Goal: Find specific page/section: Find specific page/section

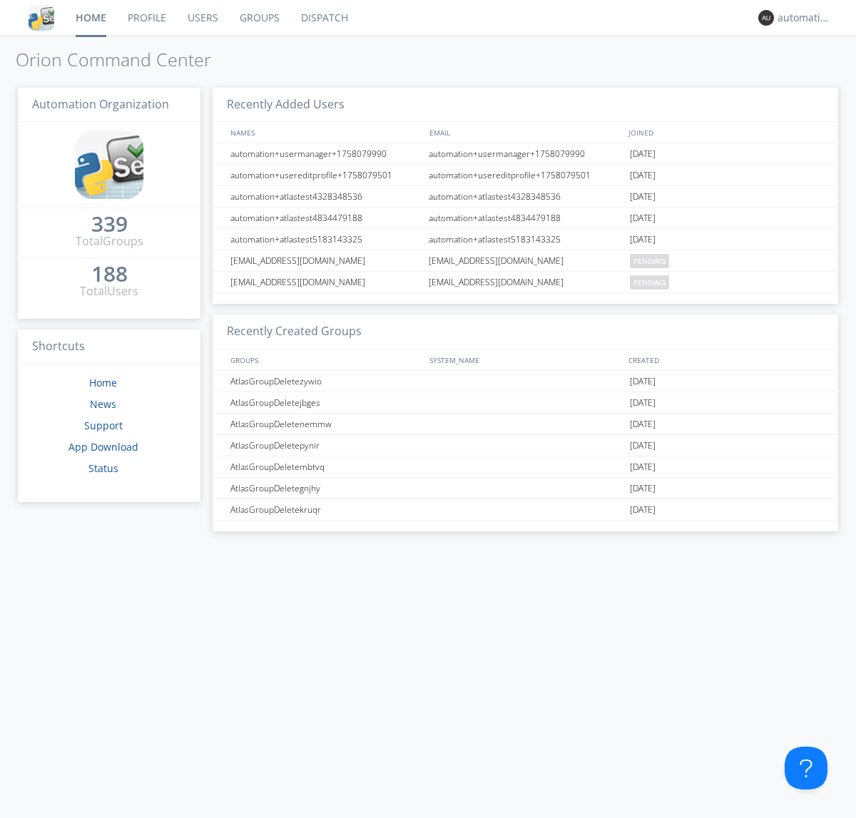
click at [323, 18] on link "Dispatch" at bounding box center [324, 18] width 68 height 36
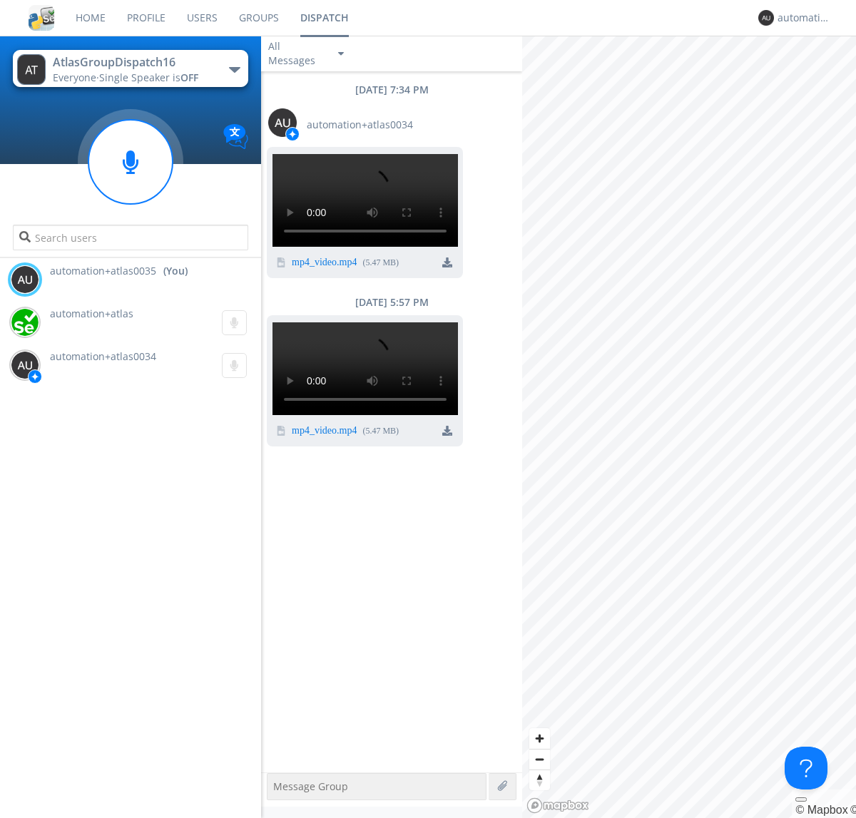
scroll to position [153, 0]
click at [234, 69] on div "button" at bounding box center [234, 70] width 11 height 6
click at [0, 0] on span "AtlasGroupDispatch17" at bounding box center [0, 0] width 0 height 0
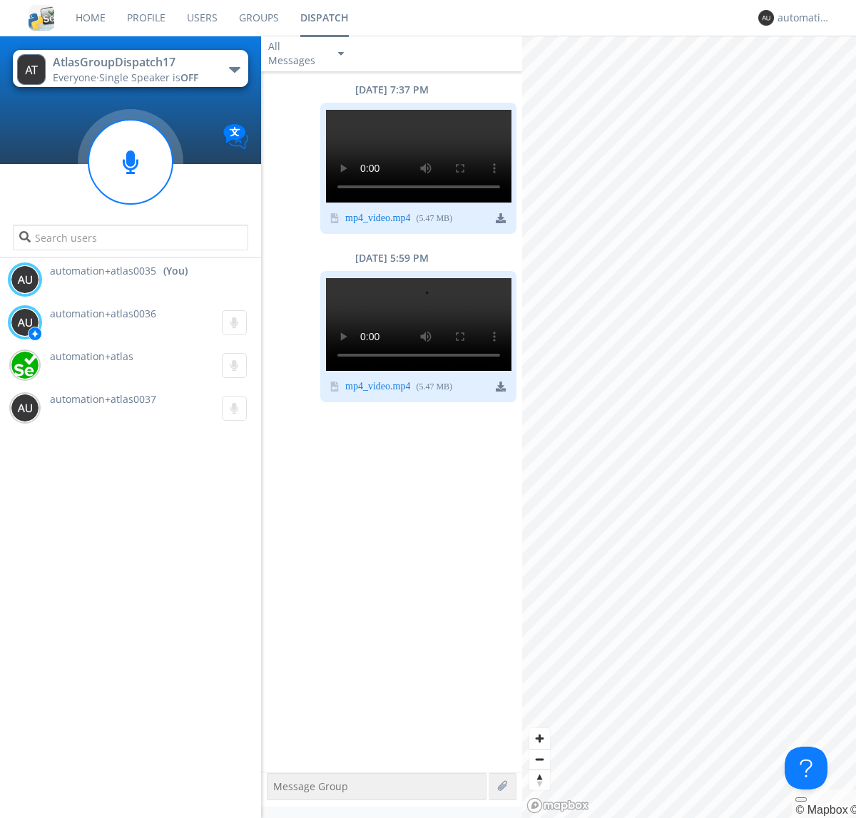
scroll to position [109, 0]
click at [800, 18] on div "automation+atlas0035" at bounding box center [803, 18] width 53 height 14
